Goal: Find specific page/section

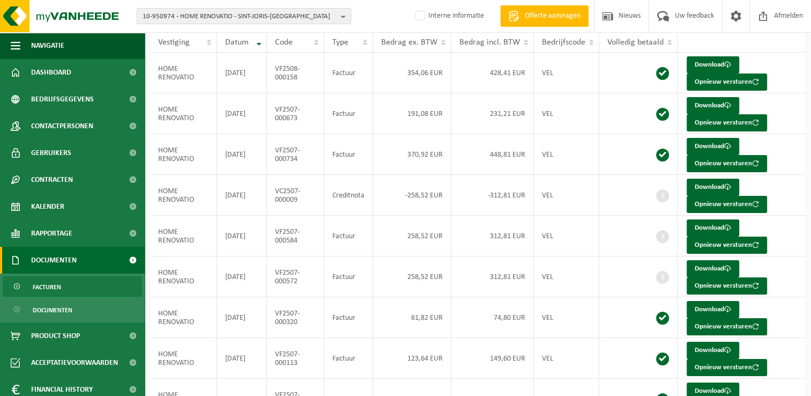
click at [165, 20] on span "10-950974 - HOME RENOVATIO - SINT-JORIS-[GEOGRAPHIC_DATA]" at bounding box center [240, 17] width 194 height 16
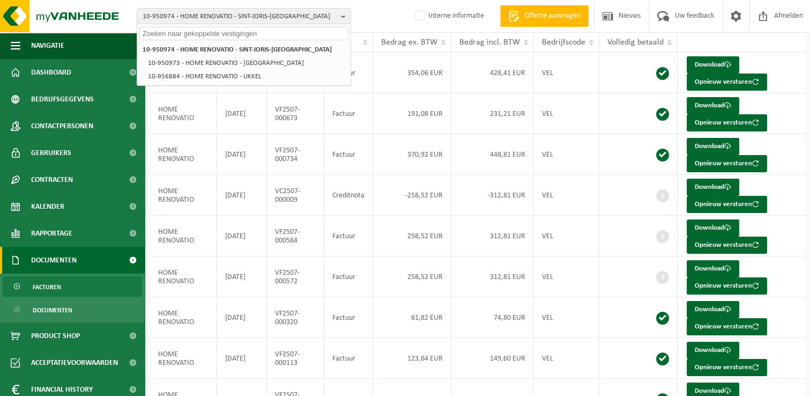
paste input "10-987956"
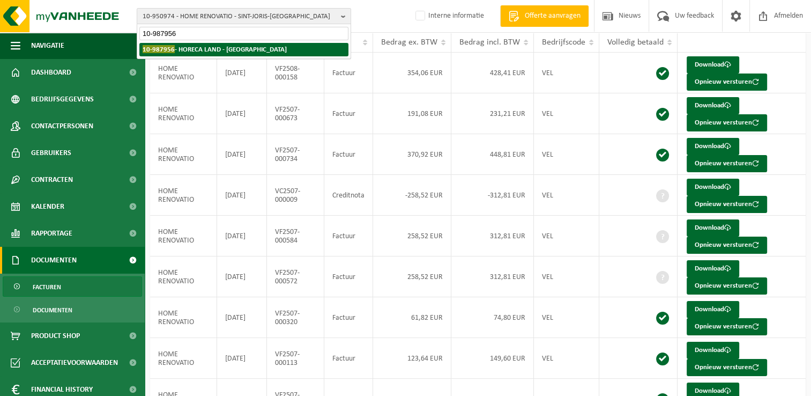
type input "10-987956"
click at [193, 50] on strong "10-987956 - HORECA LAND - HOBOKEN" at bounding box center [215, 49] width 144 height 8
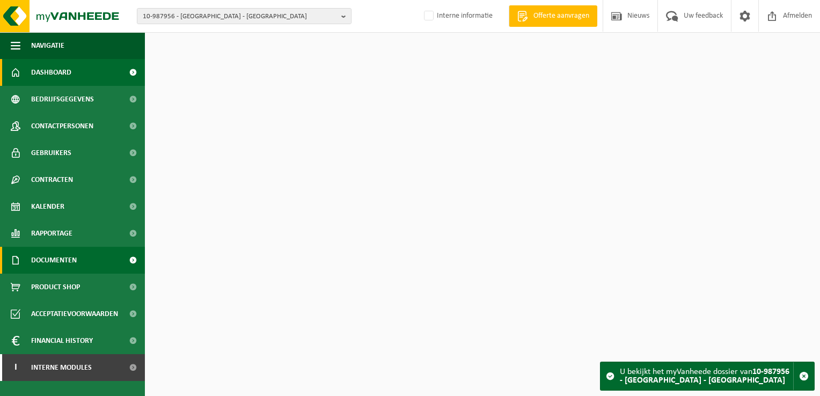
click at [68, 254] on span "Documenten" at bounding box center [54, 260] width 46 height 27
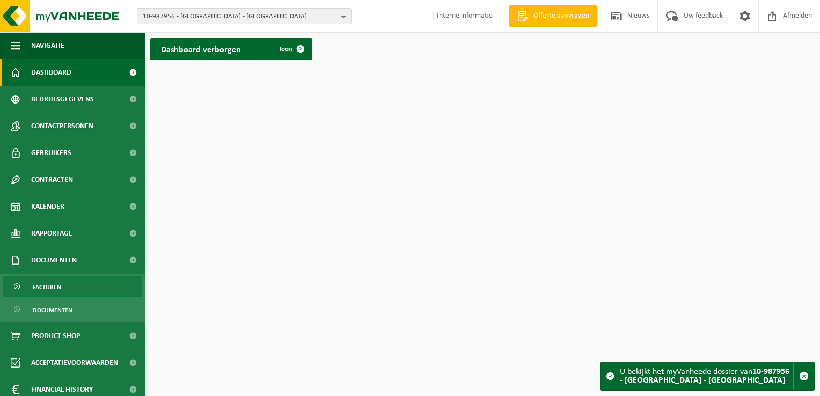
click at [72, 285] on link "Facturen" at bounding box center [72, 286] width 139 height 20
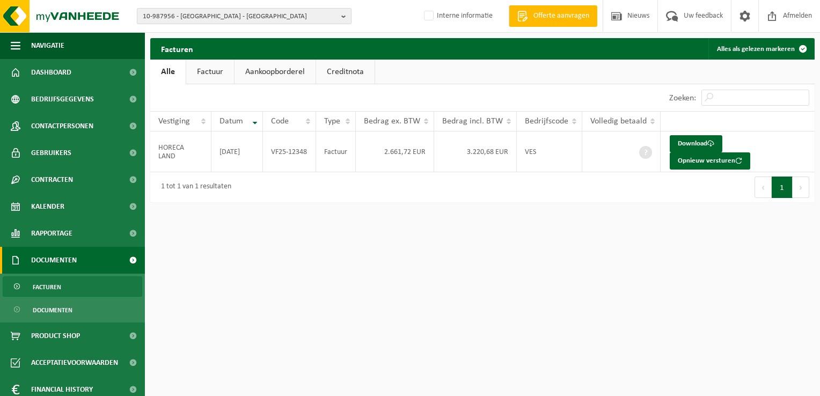
click at [215, 16] on span "10-987956 - HORECA LAND - HOBOKEN" at bounding box center [240, 17] width 194 height 16
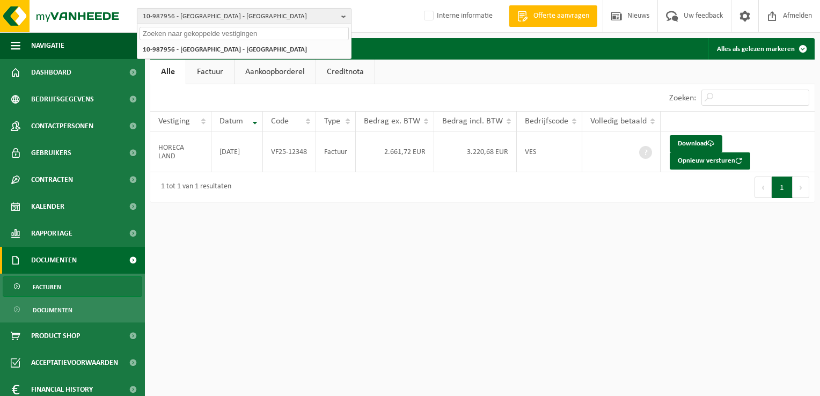
paste input "10-761730"
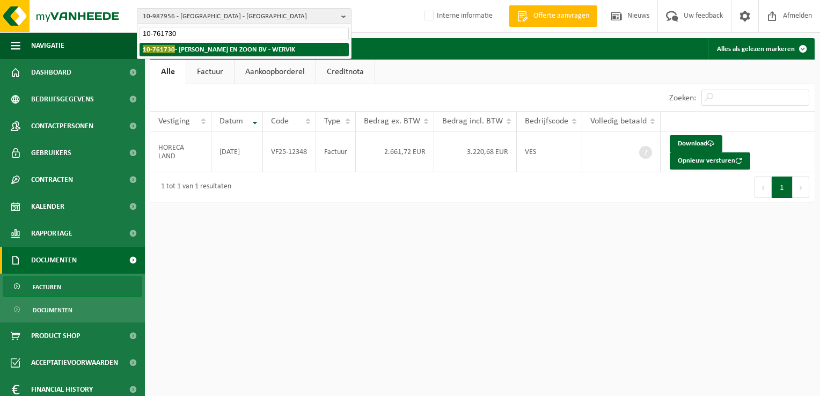
type input "10-761730"
click at [205, 48] on strong "10-761730 - G. MEERSSEMAN EN ZOON BV - WERVIK" at bounding box center [219, 49] width 152 height 8
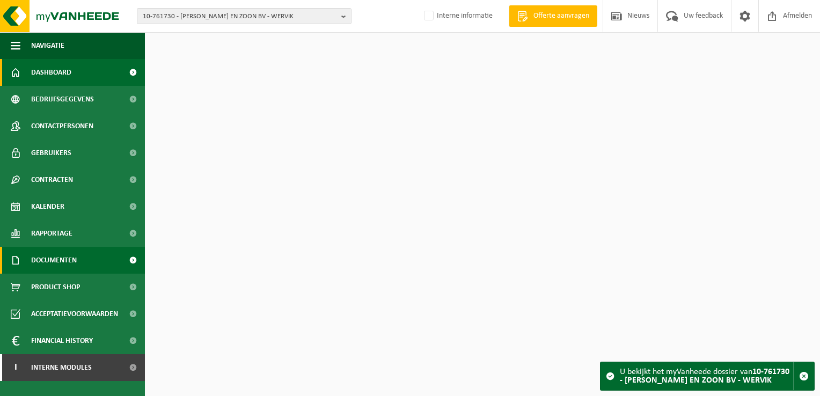
click at [50, 260] on span "Documenten" at bounding box center [54, 260] width 46 height 27
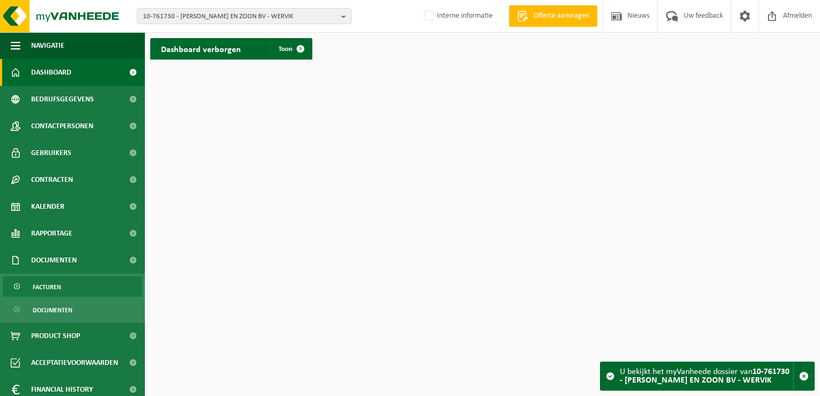
click at [50, 293] on span "Facturen" at bounding box center [47, 287] width 28 height 20
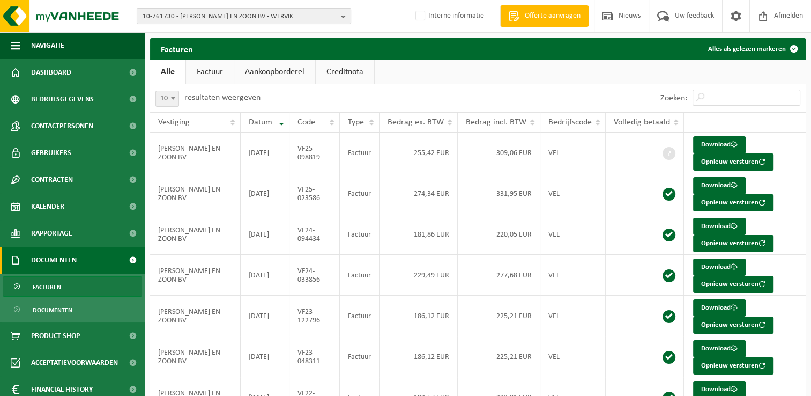
click at [177, 14] on span "10-761730 - G. MEERSSEMAN EN ZOON BV - WERVIK" at bounding box center [240, 17] width 194 height 16
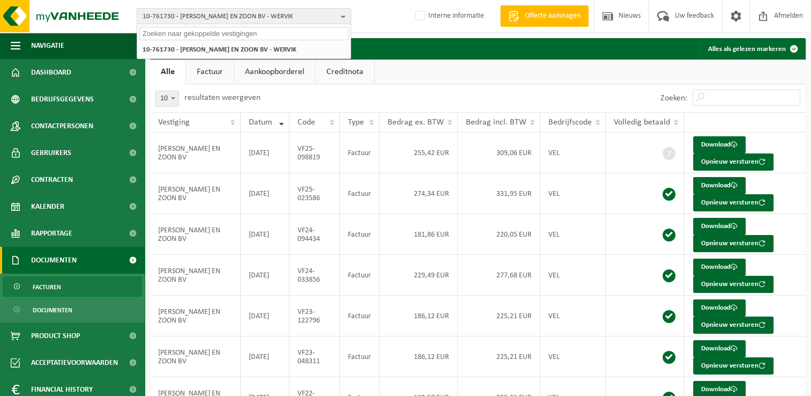
paste input "10-965115"
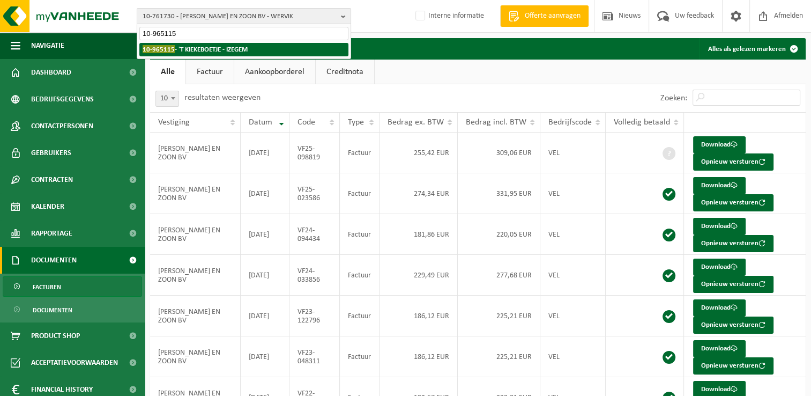
type input "10-965115"
click at [199, 50] on strong "10-965115 - 'T KIEKEBOETJE - IZEGEM" at bounding box center [195, 49] width 105 height 8
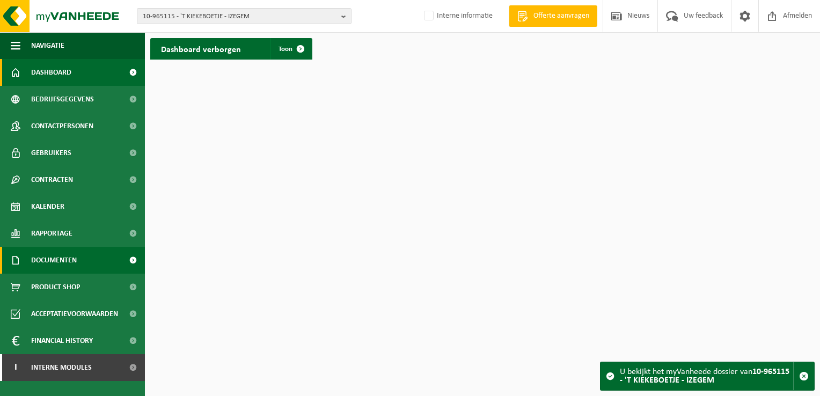
click at [74, 265] on span "Documenten" at bounding box center [54, 260] width 46 height 27
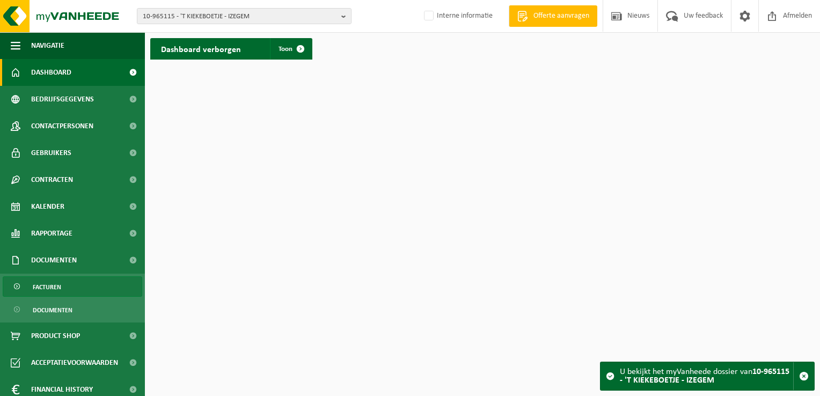
click at [77, 282] on link "Facturen" at bounding box center [72, 286] width 139 height 20
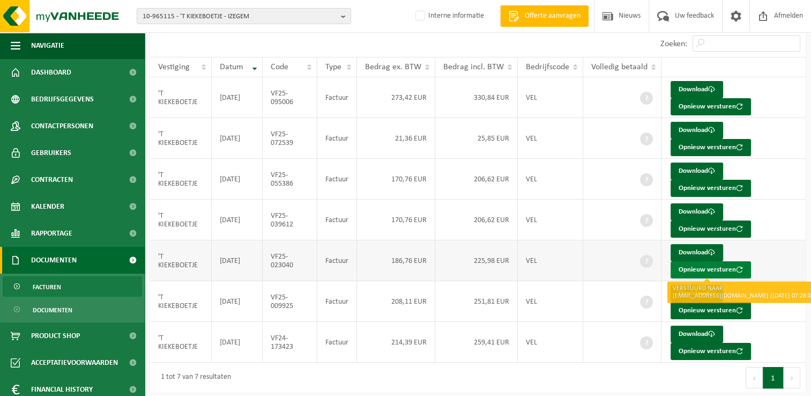
scroll to position [58, 0]
